Goal: Use online tool/utility: Utilize a website feature to perform a specific function

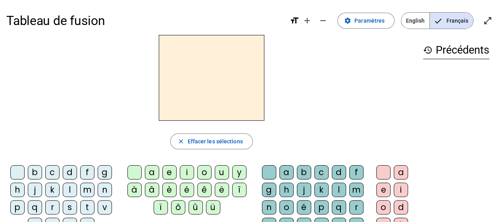
drag, startPoint x: 87, startPoint y: 190, endPoint x: 163, endPoint y: 178, distance: 77.2
click at [88, 189] on div "m" at bounding box center [87, 190] width 14 height 14
click at [154, 172] on div "a" at bounding box center [152, 172] width 14 height 14
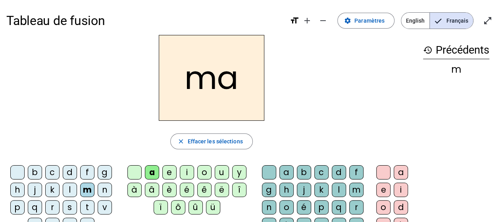
click at [84, 207] on div "t" at bounding box center [87, 207] width 14 height 14
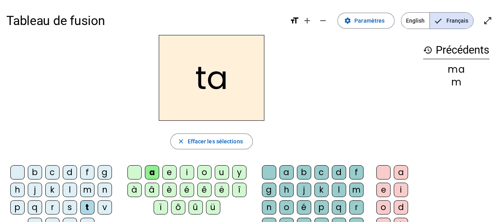
click at [68, 190] on div "l" at bounding box center [70, 190] width 14 height 14
click at [68, 209] on div "s" at bounding box center [70, 207] width 14 height 14
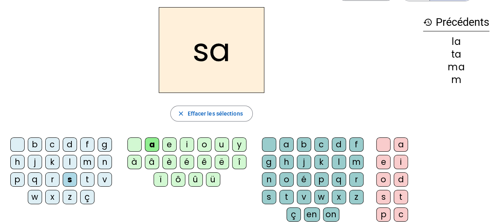
scroll to position [40, 0]
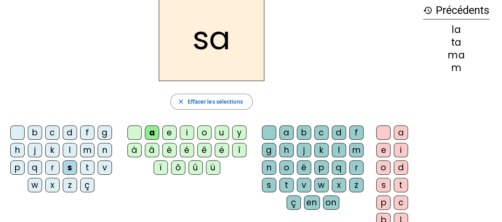
click at [335, 149] on div "l" at bounding box center [339, 150] width 14 height 14
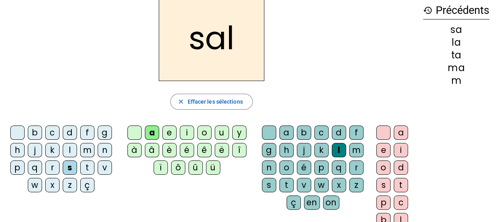
click at [37, 132] on div "b" at bounding box center [35, 132] width 14 height 14
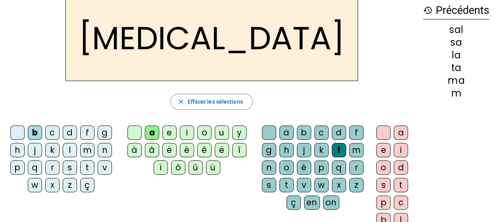
click at [83, 151] on div "m" at bounding box center [87, 150] width 14 height 14
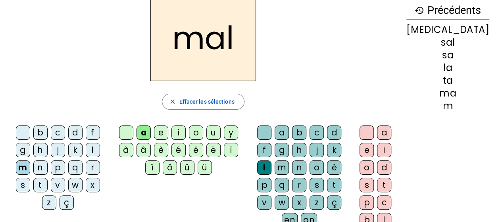
click at [183, 130] on div "i" at bounding box center [178, 132] width 14 height 14
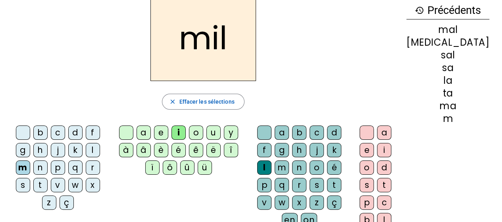
click at [30, 178] on div "s" at bounding box center [23, 185] width 14 height 14
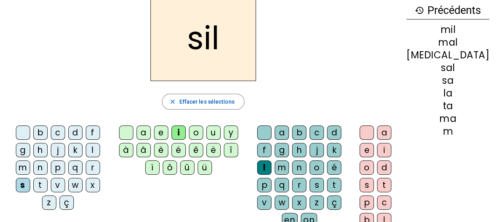
click at [271, 134] on div at bounding box center [264, 132] width 14 height 14
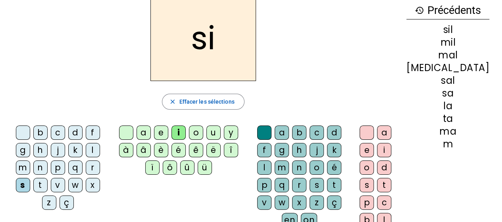
click at [168, 129] on div "e" at bounding box center [161, 132] width 14 height 14
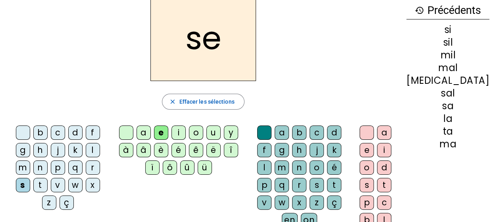
click at [221, 132] on div "u" at bounding box center [213, 132] width 14 height 14
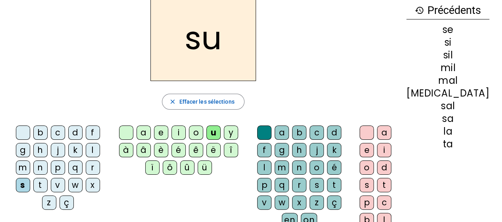
click at [306, 178] on div "r" at bounding box center [299, 185] width 14 height 14
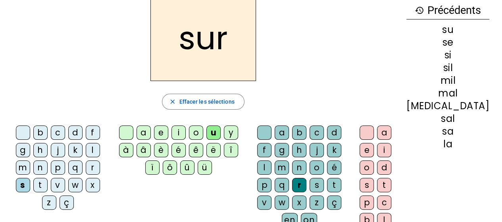
click at [30, 160] on div "m" at bounding box center [23, 167] width 14 height 14
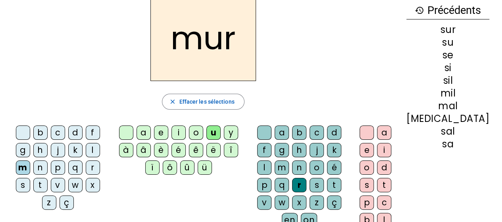
click at [68, 133] on div "d" at bounding box center [75, 132] width 14 height 14
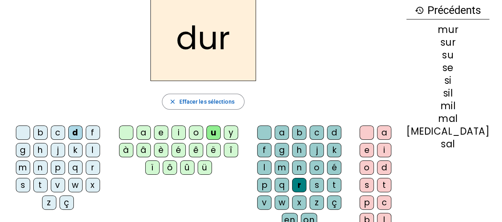
click at [267, 133] on div at bounding box center [264, 132] width 14 height 14
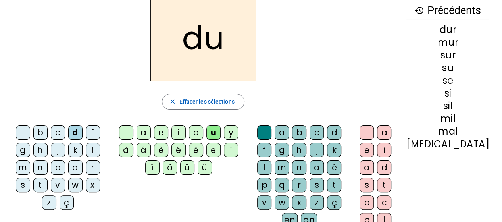
click at [168, 132] on div "e" at bounding box center [161, 132] width 14 height 14
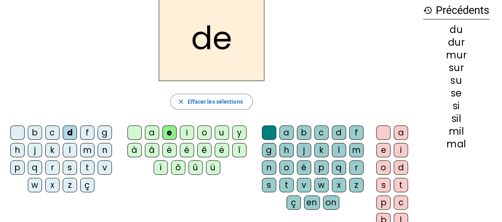
click at [221, 133] on div "u" at bounding box center [222, 132] width 14 height 14
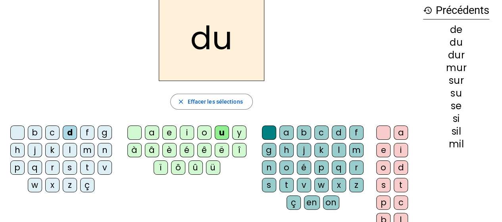
click at [33, 131] on div "b" at bounding box center [35, 132] width 14 height 14
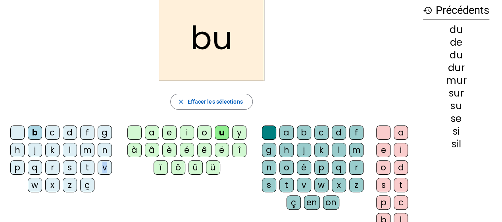
click at [104, 163] on div "v" at bounding box center [105, 167] width 14 height 14
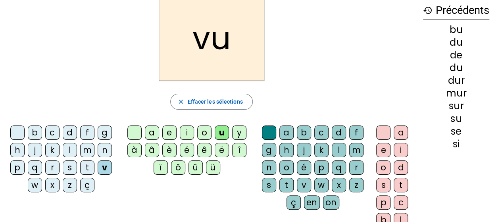
click at [83, 167] on div "t" at bounding box center [87, 167] width 14 height 14
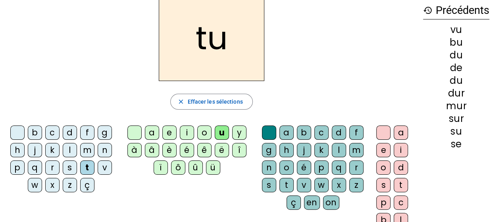
click at [169, 133] on div "e" at bounding box center [169, 132] width 14 height 14
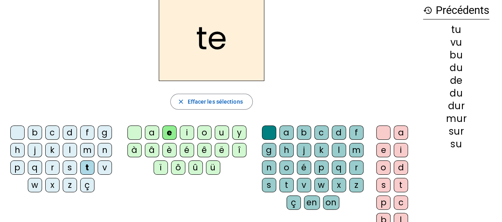
click at [71, 148] on div "l" at bounding box center [70, 150] width 14 height 14
